Goal: Use online tool/utility: Use online tool/utility

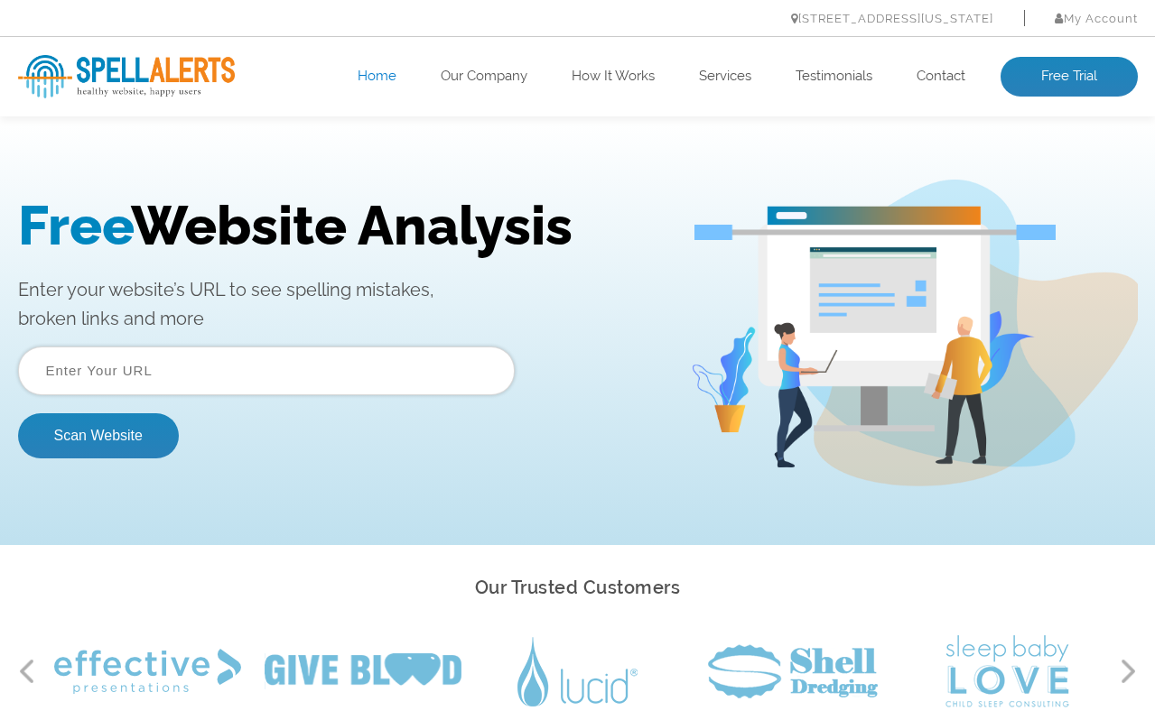
click at [417, 382] on input "text" at bounding box center [266, 371] width 497 height 49
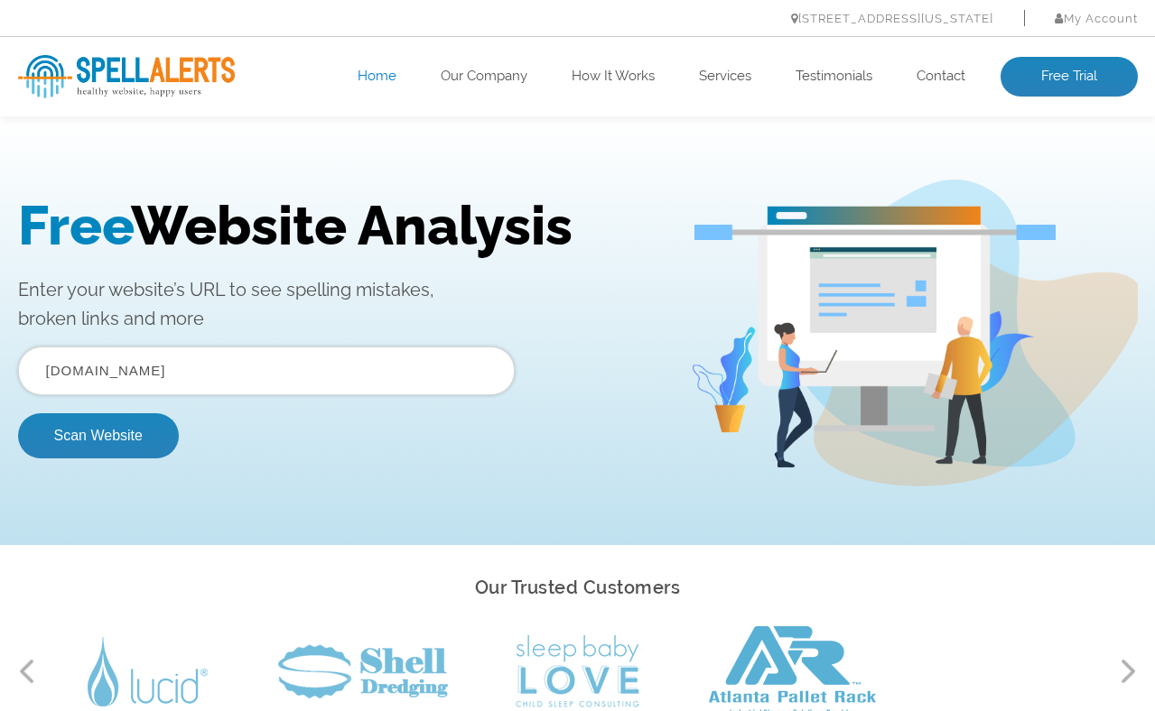
type input "[DOMAIN_NAME]"
click at [18, 413] on button "Scan Website" at bounding box center [98, 435] width 161 height 45
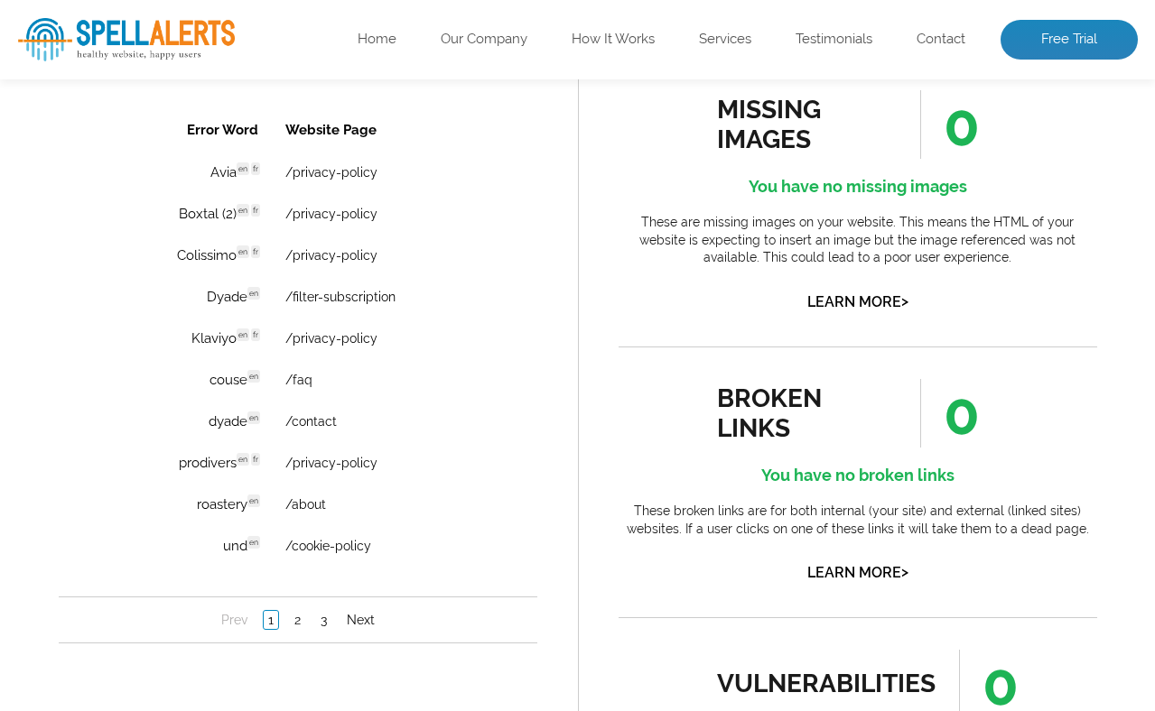
scroll to position [1320, 0]
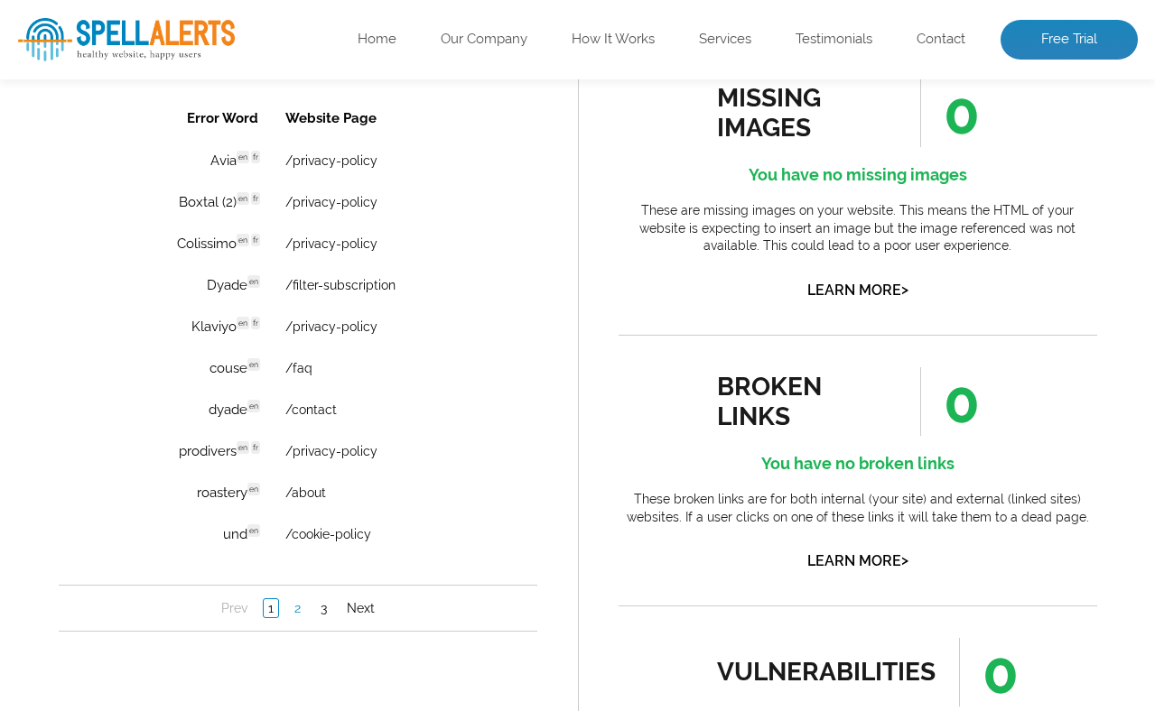
click at [293, 613] on link "2" at bounding box center [296, 608] width 15 height 18
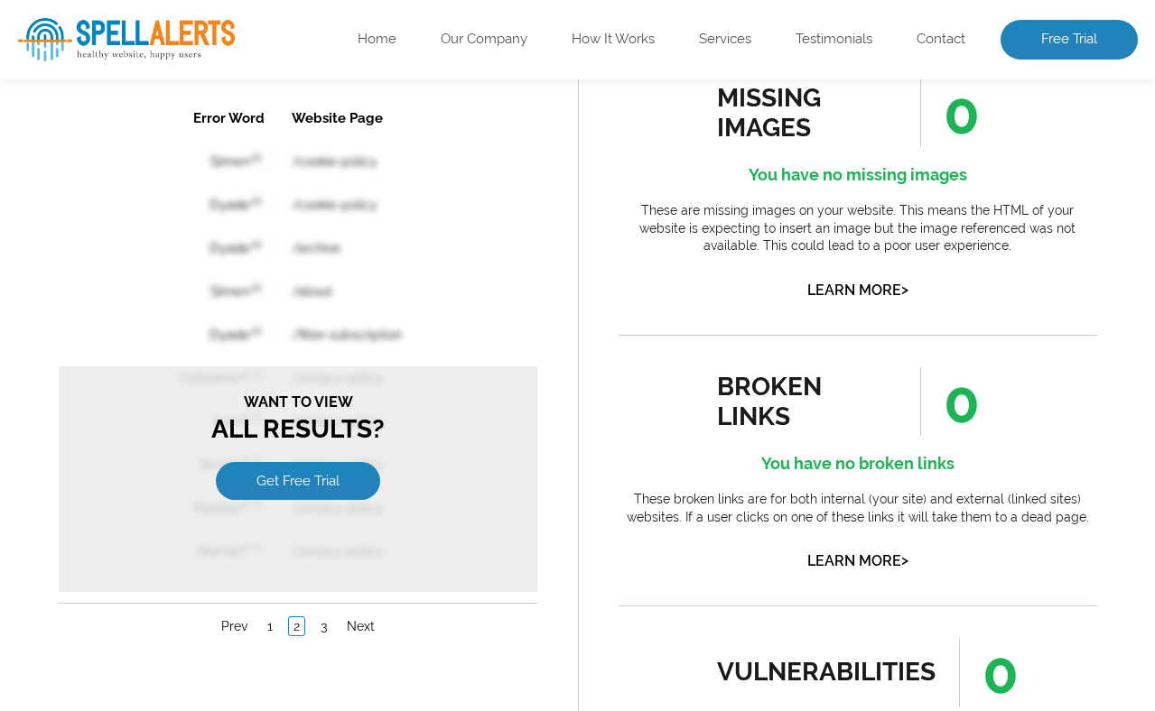
scroll to position [0, 0]
click at [310, 617] on li "3" at bounding box center [323, 626] width 26 height 18
click at [320, 617] on link "3" at bounding box center [322, 626] width 15 height 18
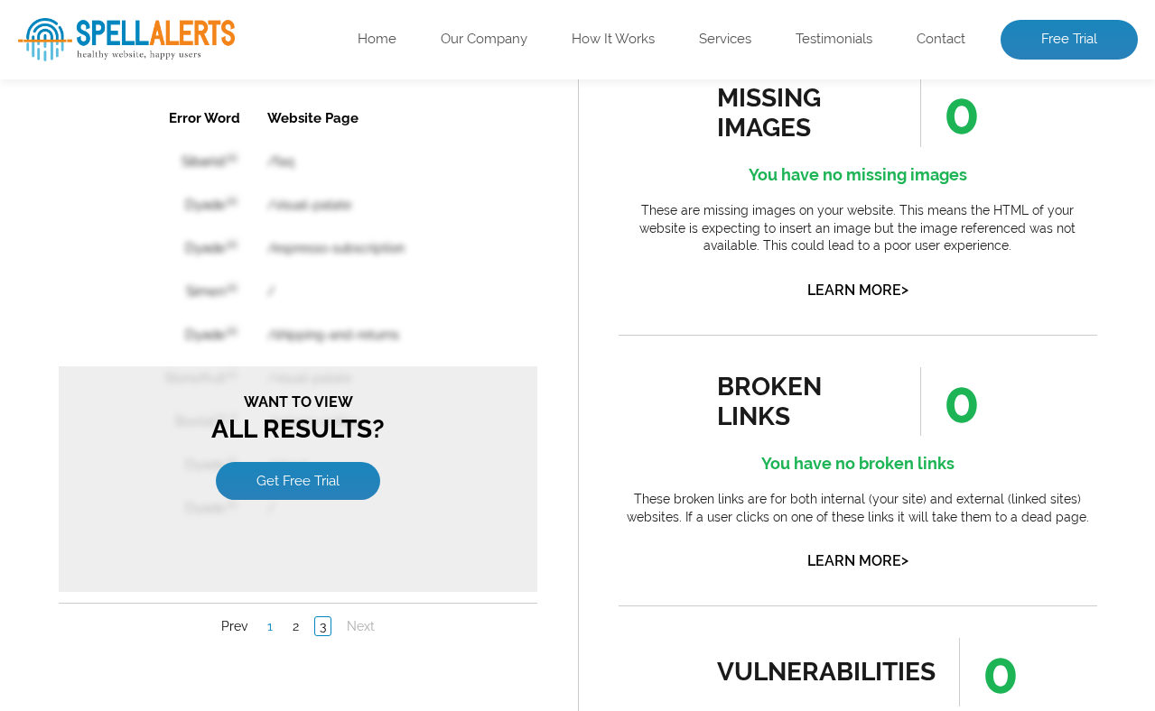
click at [267, 619] on link "1" at bounding box center [269, 626] width 14 height 18
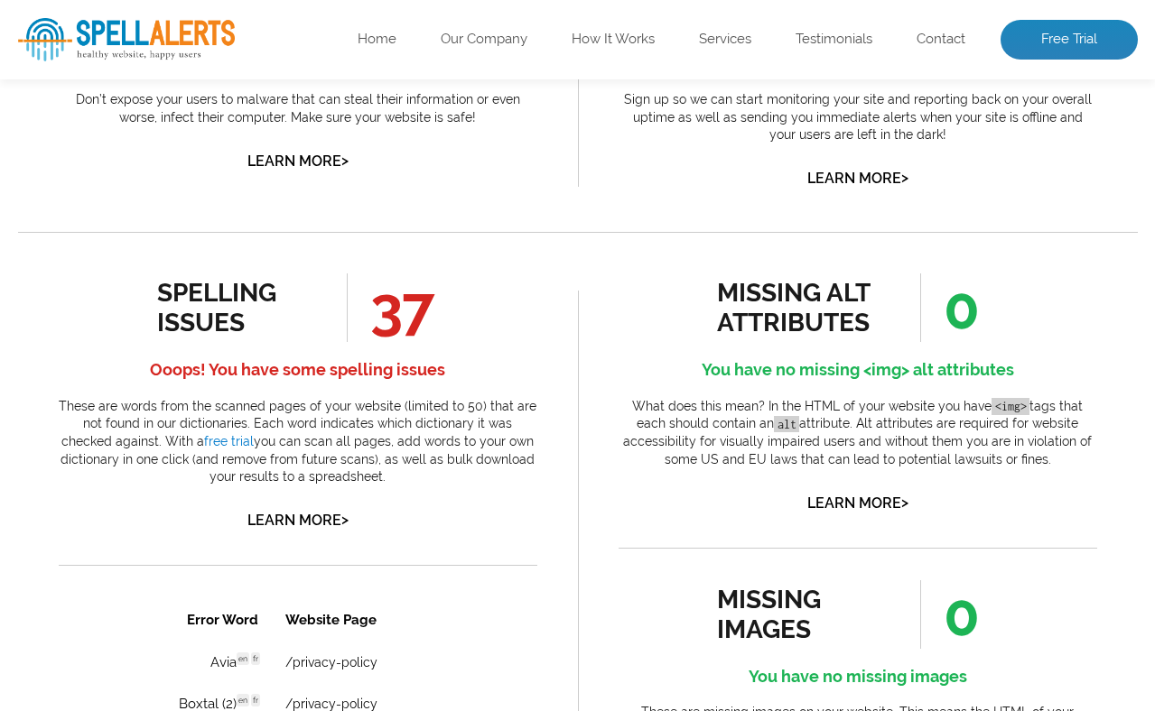
scroll to position [816, 0]
